Goal: Task Accomplishment & Management: Use online tool/utility

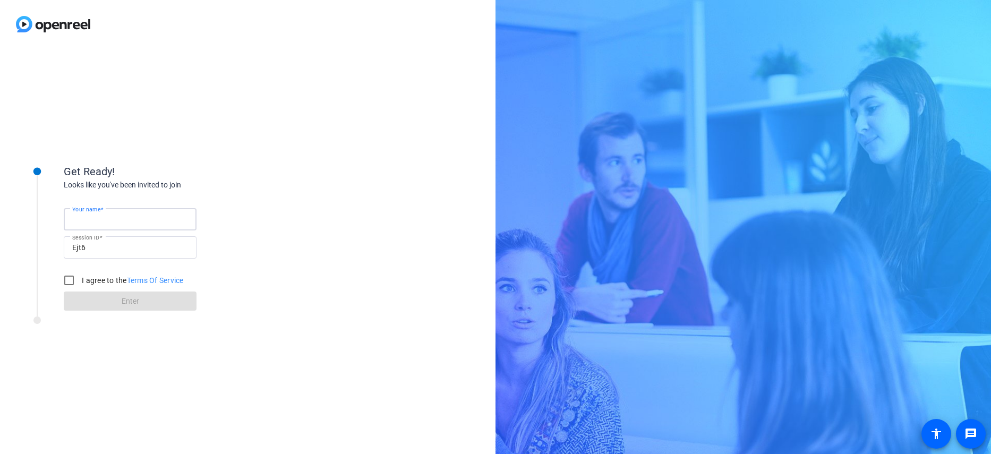
click at [133, 216] on input "Your name" at bounding box center [130, 219] width 116 height 13
type input "[PERSON_NAME]"
click at [65, 277] on input "I agree to the Terms Of Service" at bounding box center [68, 280] width 21 height 21
checkbox input "true"
click at [104, 296] on span at bounding box center [130, 300] width 133 height 25
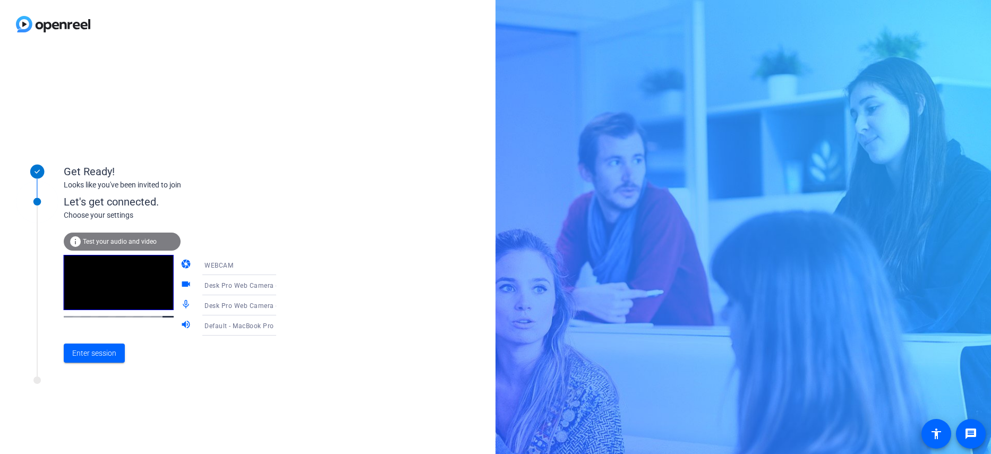
click at [272, 261] on div "WEBCAM" at bounding box center [246, 265] width 101 height 20
click at [317, 261] on div at bounding box center [495, 227] width 991 height 454
click at [280, 324] on icon at bounding box center [286, 325] width 13 height 13
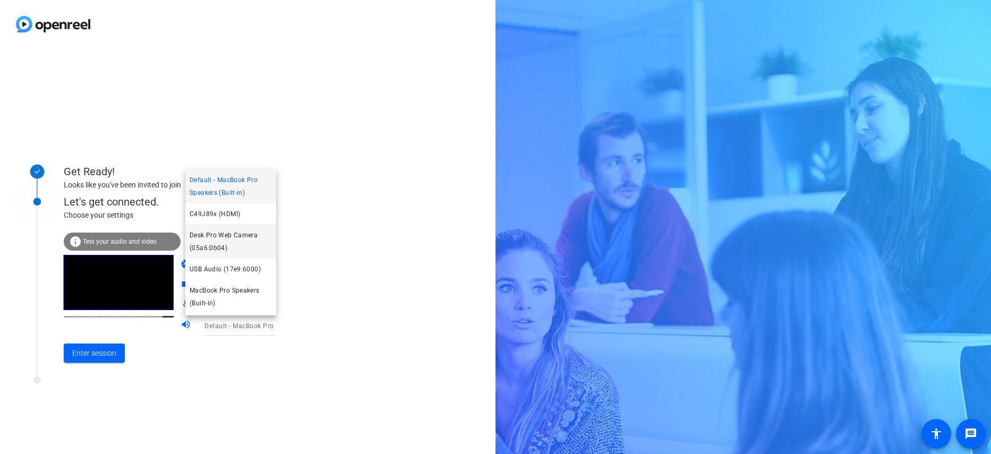
click at [223, 239] on span "Desk Pro Web Camera (05a6:0b04)" at bounding box center [231, 241] width 82 height 25
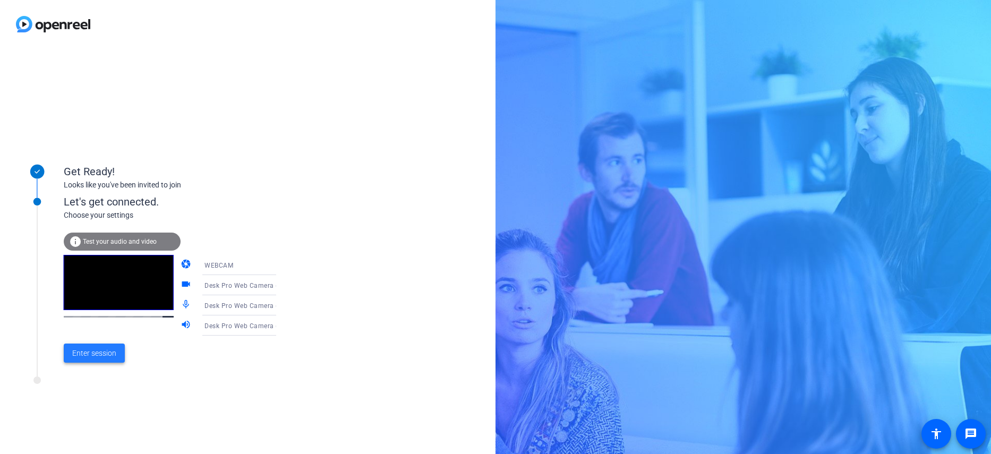
click at [94, 353] on span "Enter session" at bounding box center [94, 353] width 44 height 11
